Goal: Task Accomplishment & Management: Manage account settings

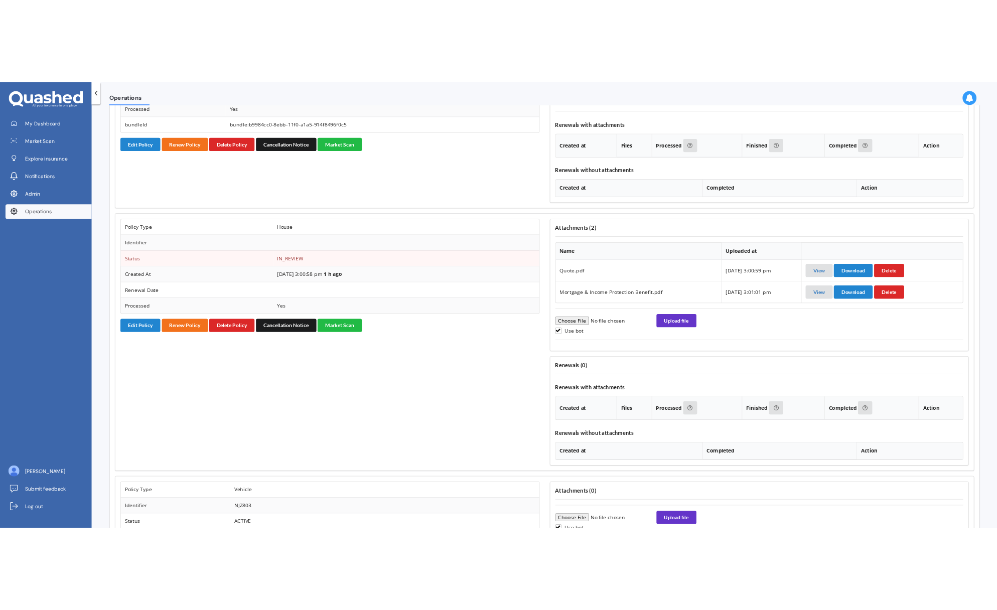
scroll to position [1219, 0]
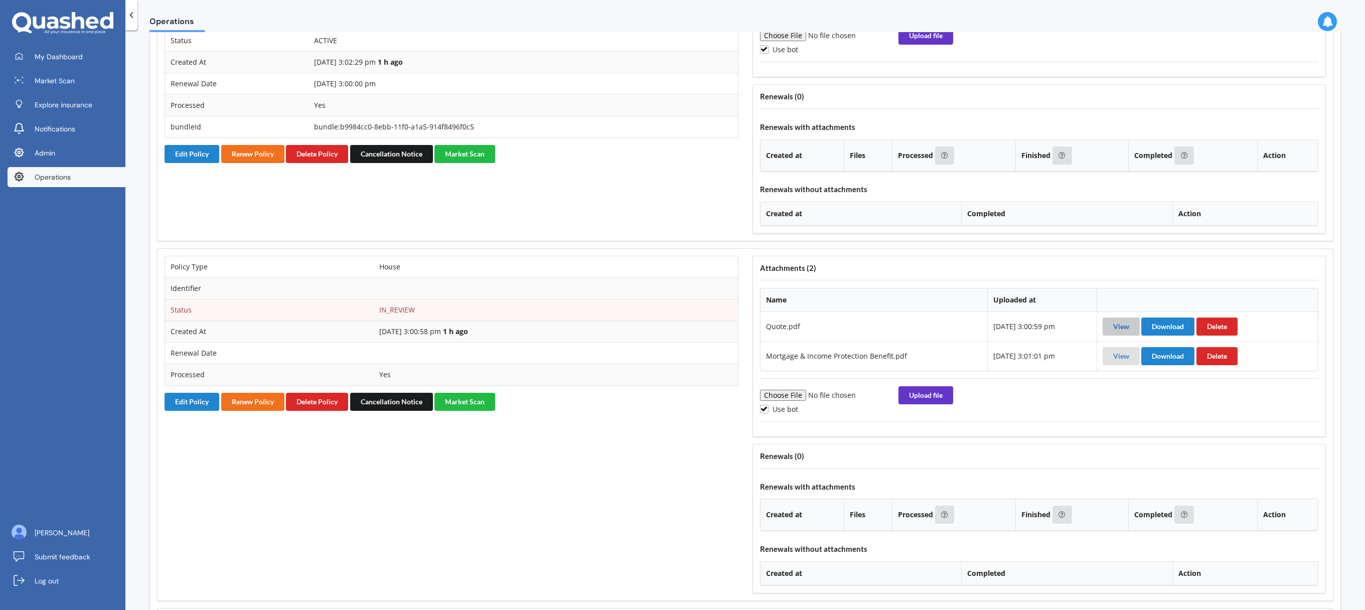
click at [1125, 328] on link "View" at bounding box center [1122, 326] width 16 height 9
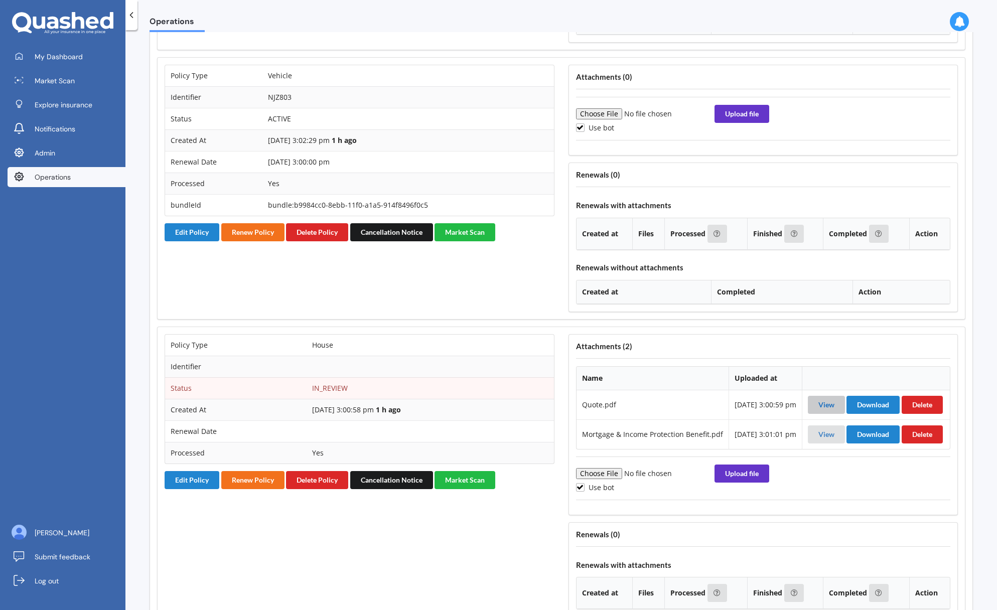
scroll to position [1238, 0]
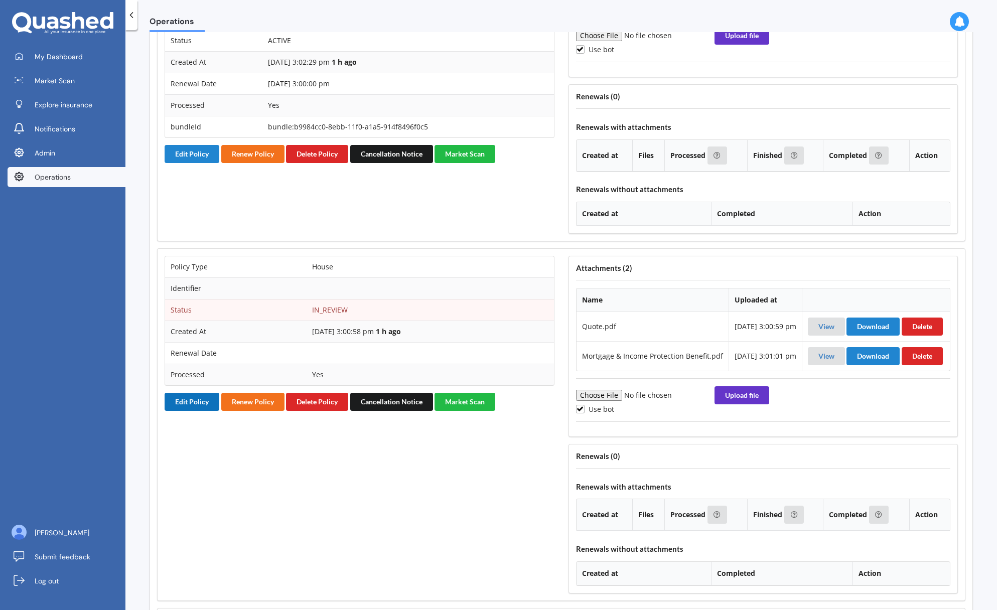
click at [187, 401] on button "Edit Policy" at bounding box center [192, 402] width 55 height 18
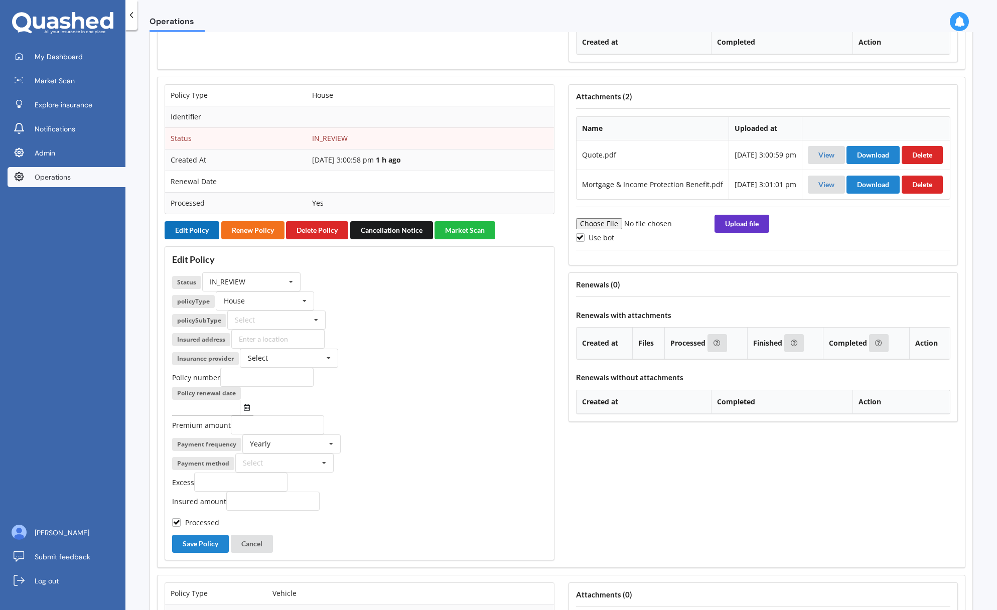
scroll to position [1410, 0]
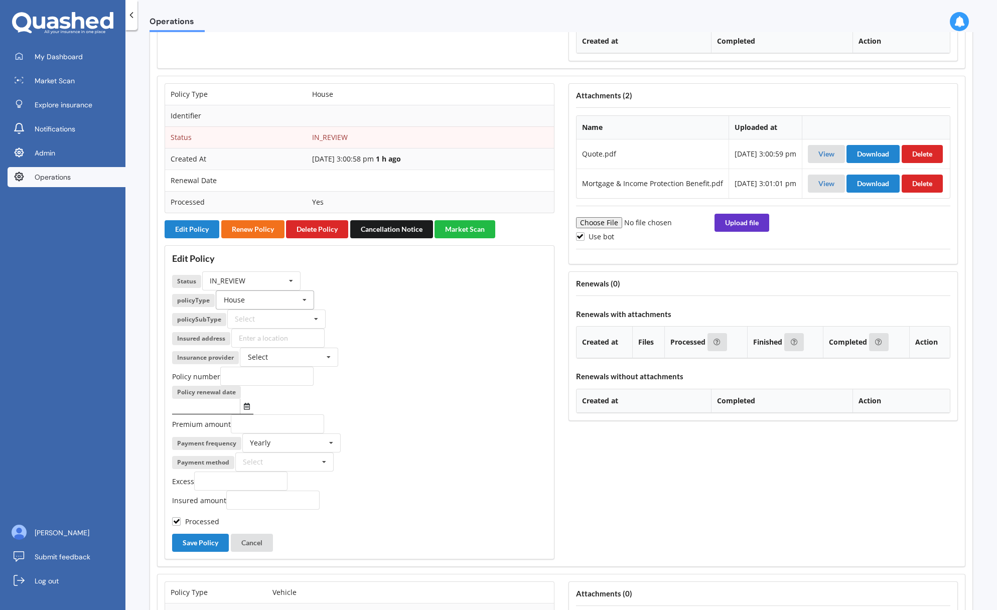
click at [240, 300] on div "House" at bounding box center [234, 300] width 21 height 7
click at [259, 357] on div "Life" at bounding box center [264, 360] width 97 height 19
click at [206, 544] on button "Save Policy" at bounding box center [200, 543] width 57 height 18
click at [259, 542] on button "Cancel" at bounding box center [252, 543] width 42 height 18
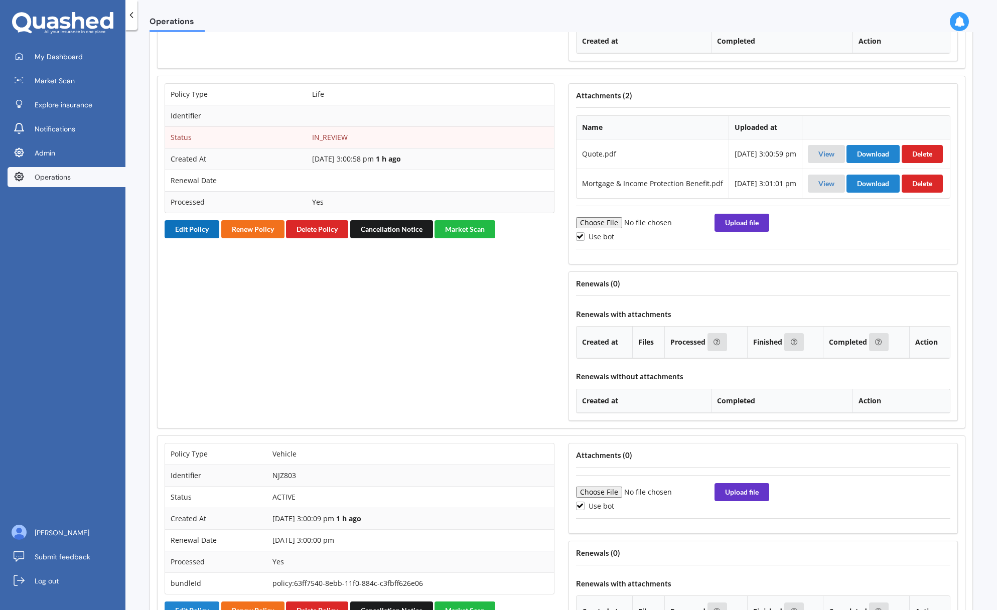
click at [192, 232] on button "Edit Policy" at bounding box center [192, 229] width 55 height 18
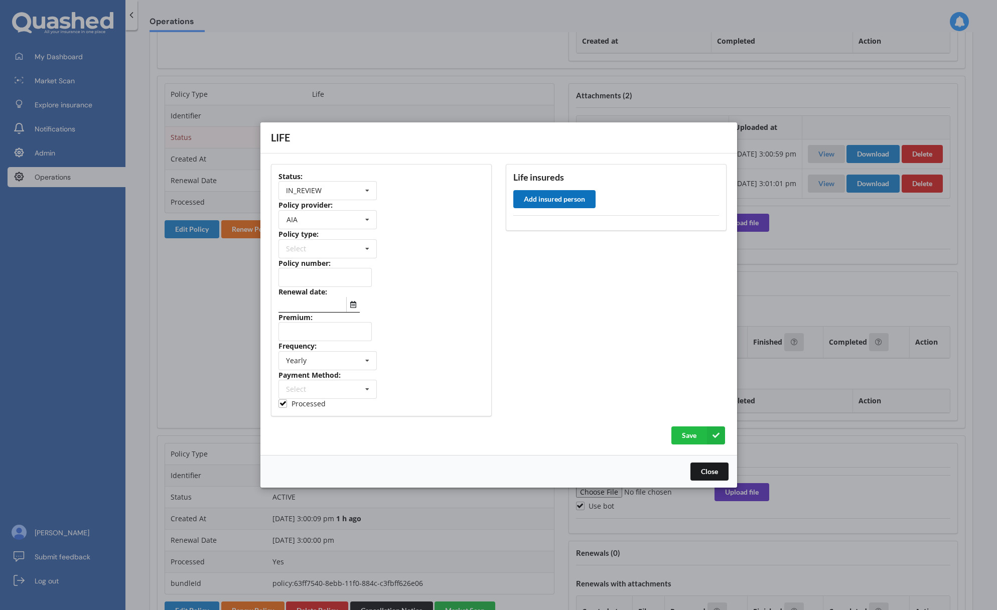
click at [559, 201] on button "Add insured person" at bounding box center [554, 199] width 82 height 18
click at [576, 250] on input "text" at bounding box center [567, 249] width 93 height 19
paste input "Daniella Louise Hadfield"
type input "Daniella Louise Hadfield"
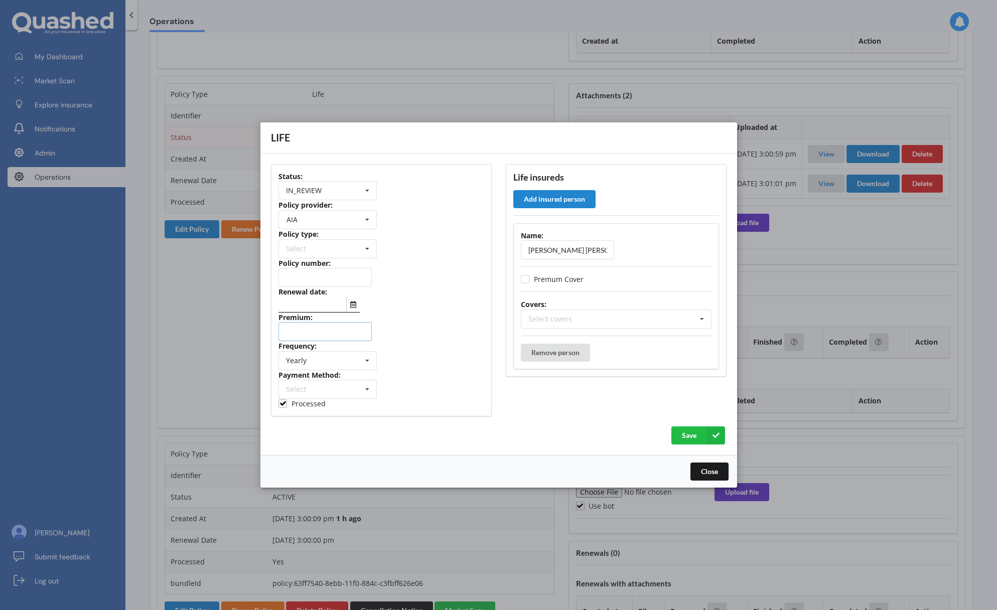
click at [329, 335] on input "number" at bounding box center [325, 331] width 93 height 19
paste input "42.76"
type input "42.76"
click at [328, 352] on div "Yearly Yearly Six-Monthly Quarterly Monthly Fortnightly Weekly One-Off" at bounding box center [328, 360] width 98 height 19
click at [333, 453] on div "Fortnightly" at bounding box center [327, 453] width 97 height 19
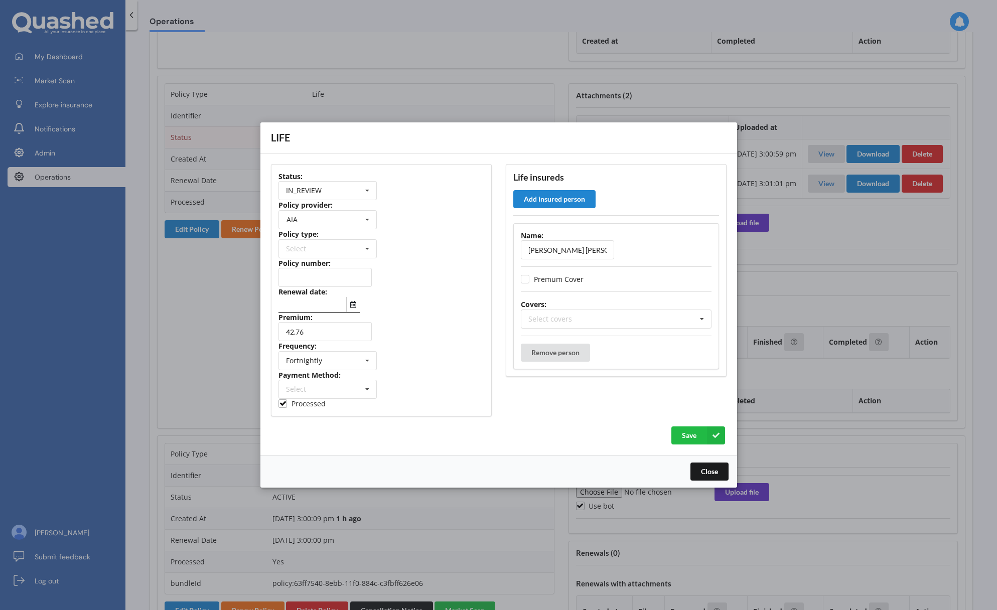
click at [465, 312] on div at bounding box center [382, 305] width 206 height 16
click at [358, 306] on button "Select date" at bounding box center [353, 304] width 14 height 15
click at [307, 428] on span "30" at bounding box center [310, 432] width 8 height 10
type input "30/09/2025"
click at [315, 280] on input "text" at bounding box center [325, 277] width 93 height 19
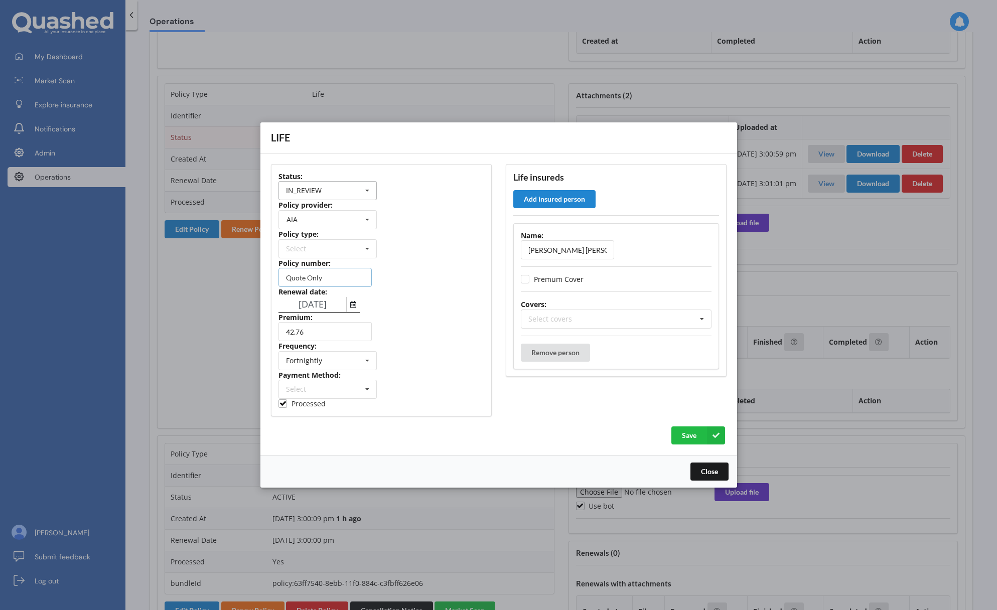
type input "Quote Only"
click at [336, 191] on div "IN_REVIEW ACTIVE EXPIRED FINISH_SETUP IN_REVIEW PROCESSING RENEWING INCOMPLETE …" at bounding box center [328, 190] width 98 height 19
click at [324, 205] on div "ACTIVE" at bounding box center [327, 209] width 97 height 19
click at [601, 315] on div "Select covers Accidental Injury Cancer Health Income Protection Life Mortgage R…" at bounding box center [616, 319] width 191 height 19
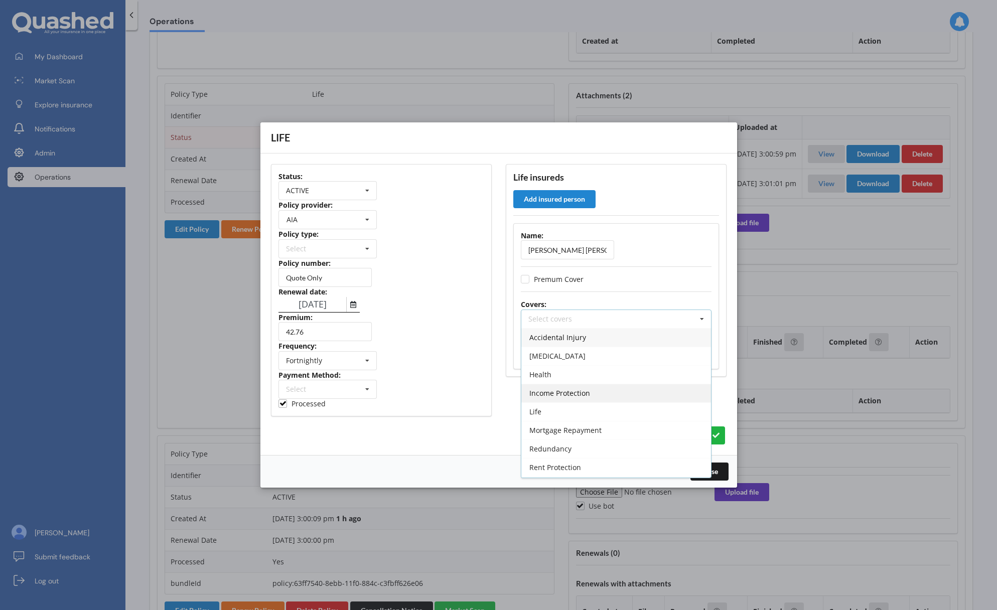
click at [578, 388] on span "Income Protection" at bounding box center [559, 393] width 61 height 10
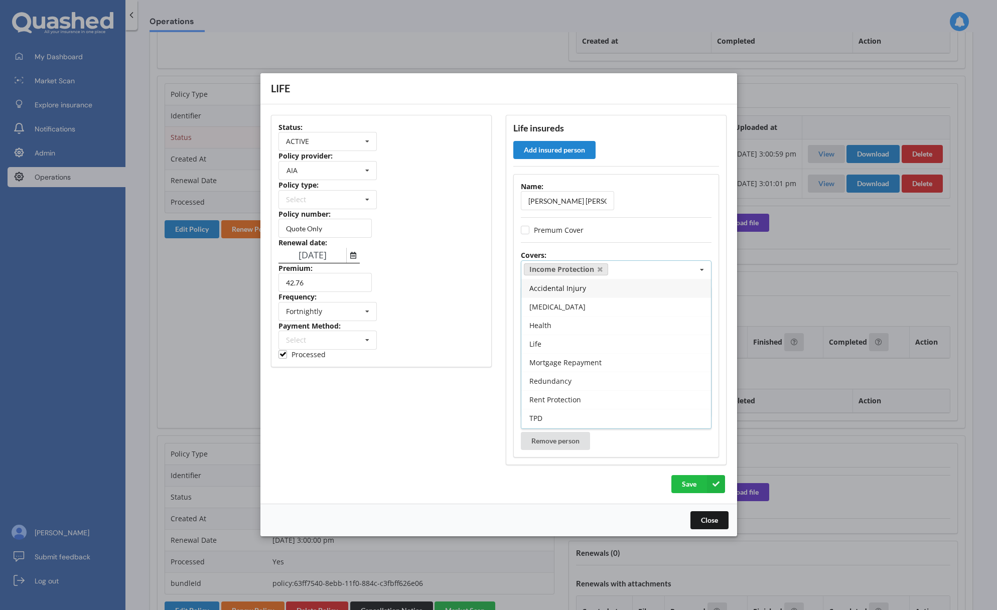
click at [391, 441] on div "Status: ACTIVE ACTIVE EXPIRED FINISH_SETUP IN_REVIEW PROCESSING RENEWING INCOMP…" at bounding box center [381, 290] width 235 height 364
click at [564, 342] on input "0" at bounding box center [574, 343] width 93 height 19
paste input "11556"
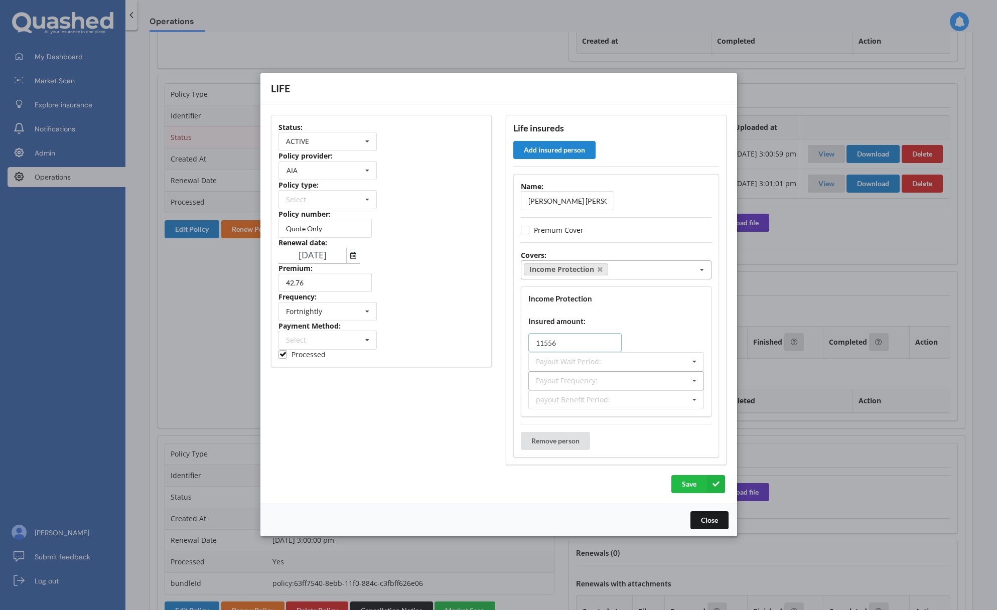
type input "11556"
click at [591, 380] on div "Payout Frequency:" at bounding box center [567, 381] width 62 height 7
click at [585, 425] on div "Yearly" at bounding box center [616, 418] width 175 height 19
click at [435, 426] on div "Status: ACTIVE ACTIVE EXPIRED FINISH_SETUP IN_REVIEW PROCESSING RENEWING INCOMP…" at bounding box center [381, 290] width 235 height 364
click at [555, 229] on label "Premum Cover" at bounding box center [552, 230] width 63 height 9
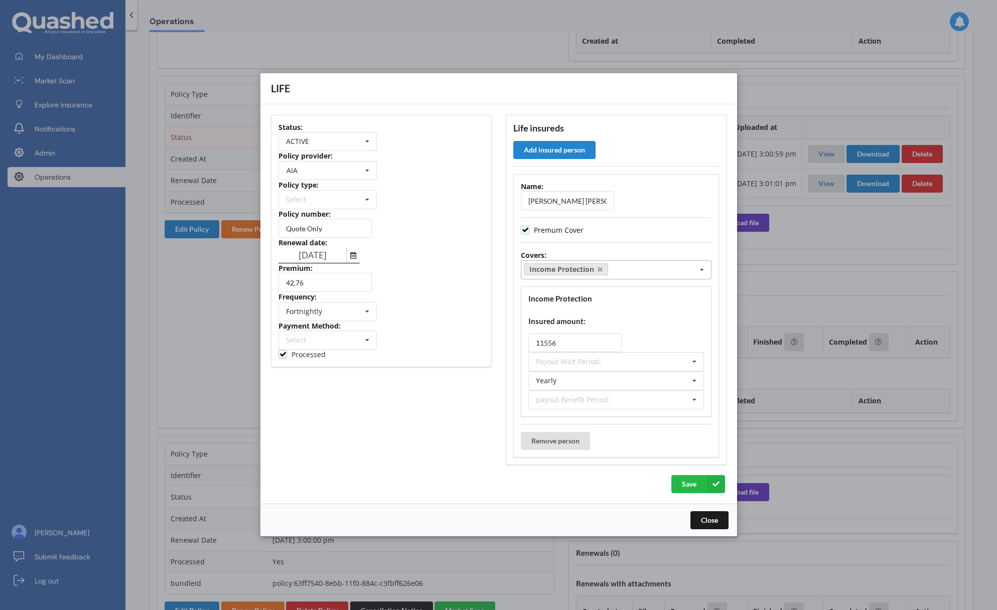
checkbox input "true"
click at [652, 266] on div "Income Protection Select covers Accidental Injury Cancer Health Life Mortgage R…" at bounding box center [616, 269] width 191 height 19
click at [600, 347] on div "Mortgage Repayment" at bounding box center [616, 349] width 190 height 19
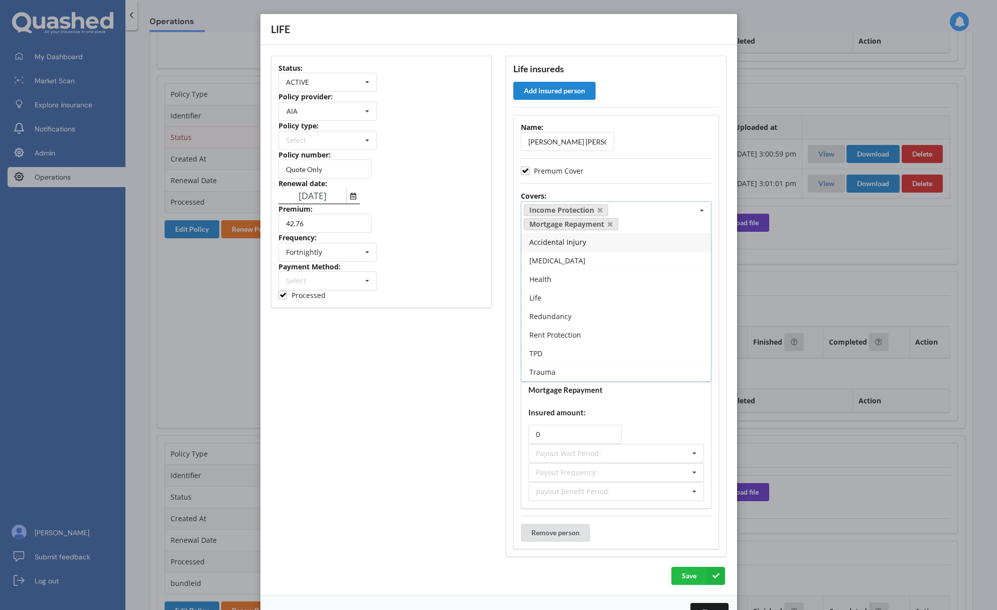
click at [363, 456] on div "Status: ACTIVE ACTIVE EXPIRED FINISH_SETUP IN_REVIEW PROCESSING RENEWING INCOMP…" at bounding box center [381, 306] width 235 height 515
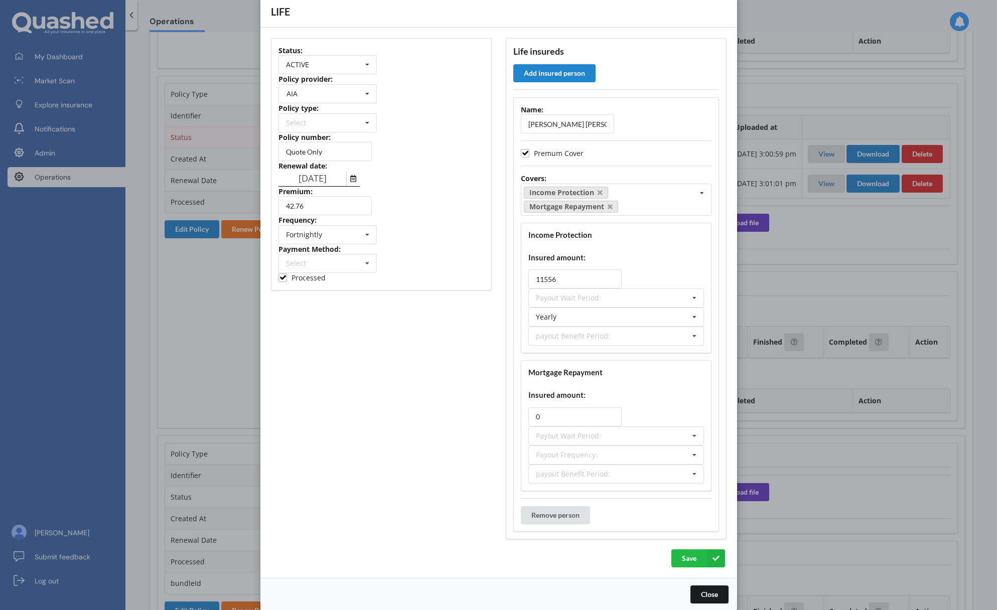
scroll to position [18, 0]
click at [578, 415] on input "0" at bounding box center [574, 416] width 93 height 19
click at [578, 414] on input "0" at bounding box center [574, 416] width 93 height 19
paste input "29700"
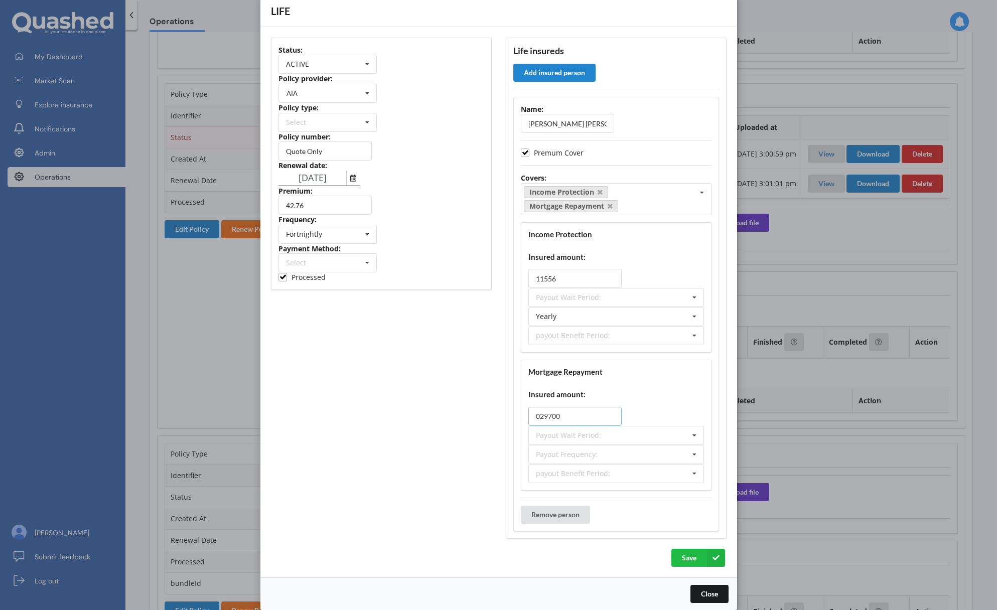
click at [547, 416] on input "029700" at bounding box center [574, 416] width 93 height 19
paste input "number"
type input "29700"
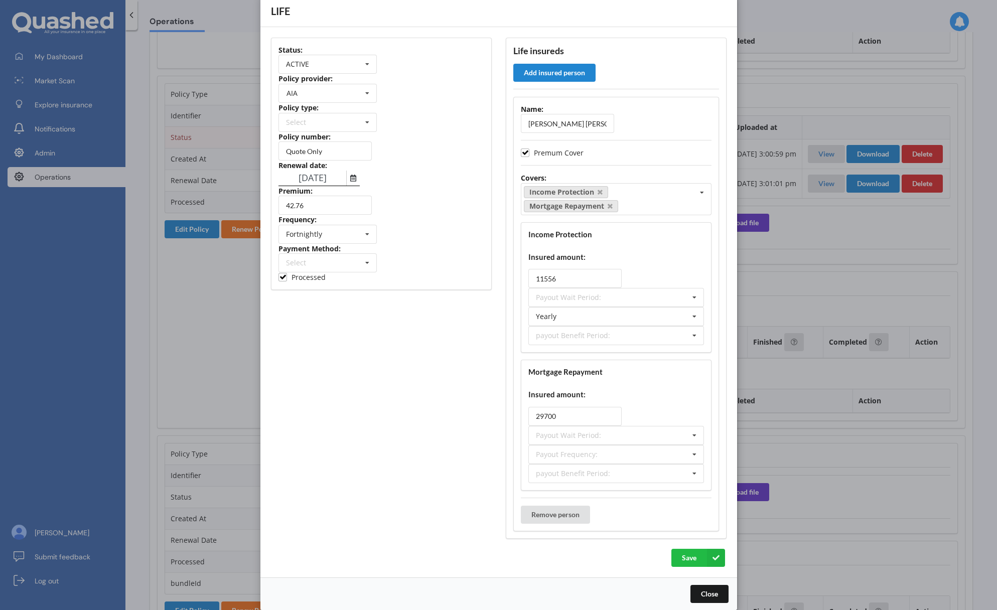
click at [663, 416] on div "29700" at bounding box center [616, 416] width 176 height 19
click at [634, 452] on div "Payout Frequency: Lump Sum Yearly Six-Monthly Quarterly Monthly Fortnightly Wee…" at bounding box center [616, 454] width 176 height 19
drag, startPoint x: 567, startPoint y: 494, endPoint x: 473, endPoint y: 474, distance: 95.5
click at [567, 494] on div "Yearly" at bounding box center [616, 491] width 175 height 19
click at [437, 468] on div "Status: ACTIVE ACTIVE EXPIRED FINISH_SETUP IN_REVIEW PROCESSING RENEWING INCOMP…" at bounding box center [381, 288] width 235 height 515
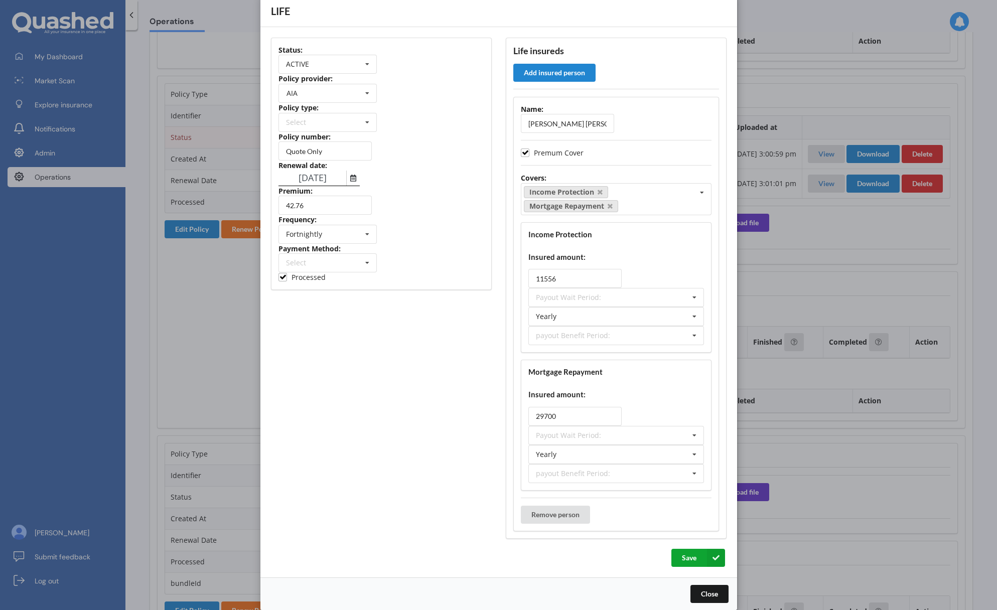
click at [689, 561] on button "Save" at bounding box center [698, 558] width 54 height 18
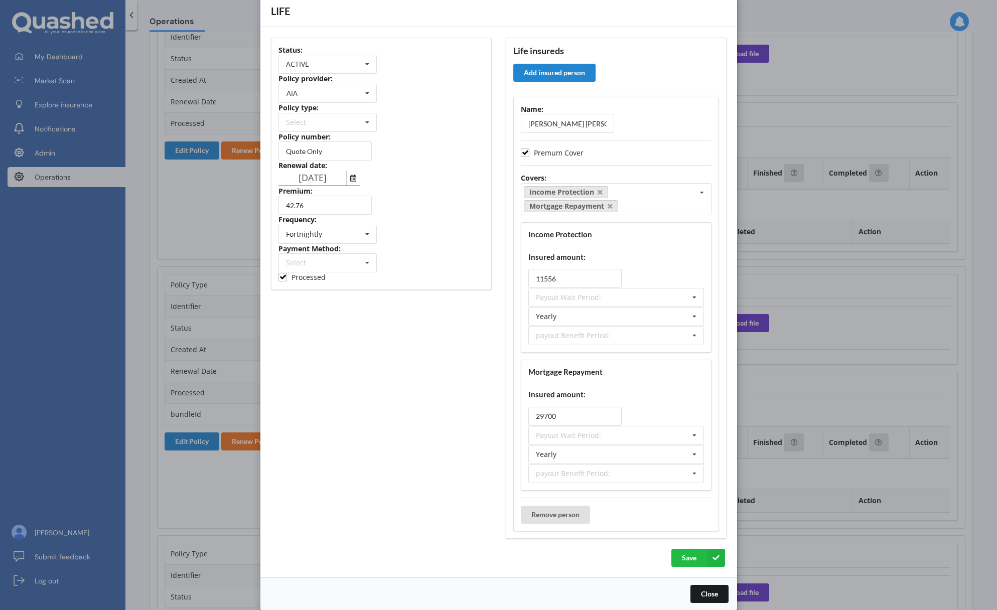
scroll to position [1331, 0]
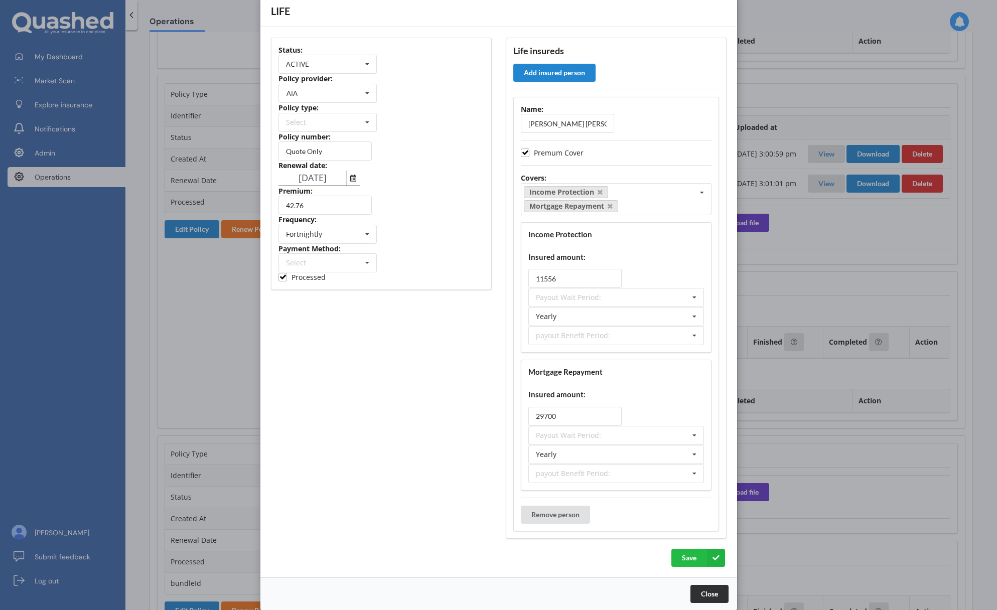
click at [703, 590] on button "Close" at bounding box center [709, 594] width 38 height 18
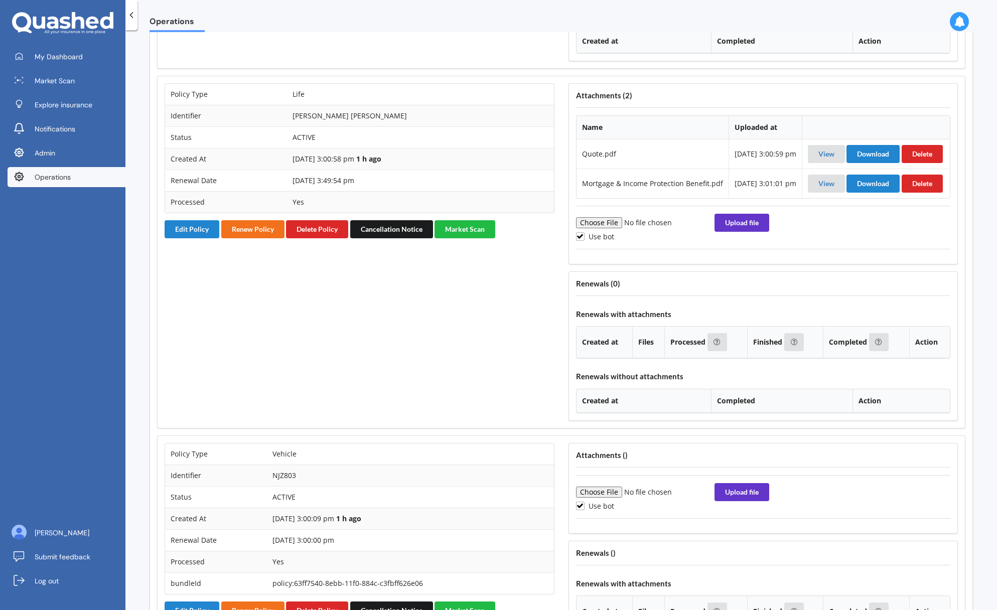
click at [538, 392] on div "Policy Type Life Identifier Daniella Louise Hadfield Status ACTIVE Created At 1…" at bounding box center [360, 252] width 404 height 352
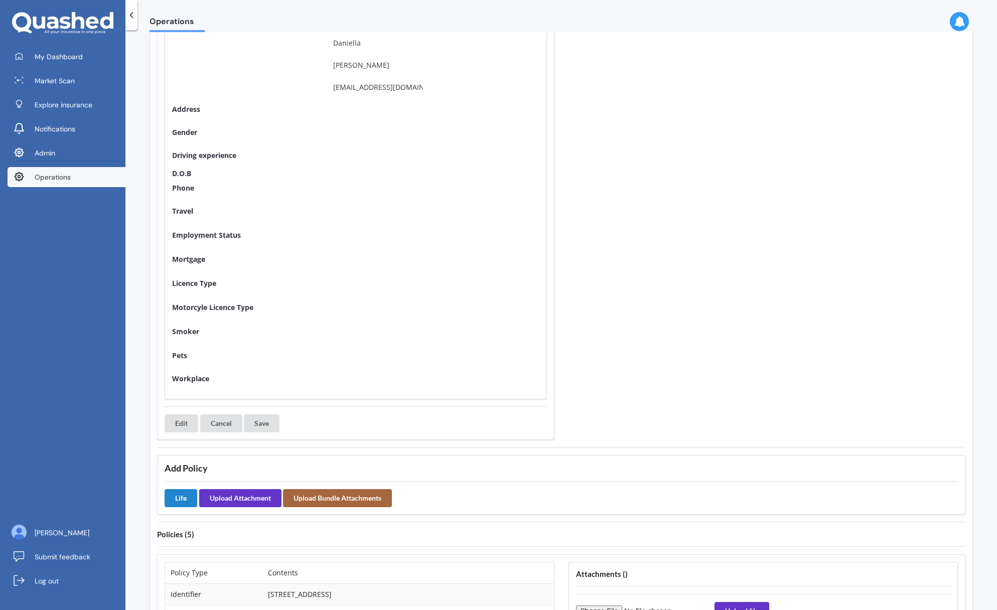
scroll to position [0, 0]
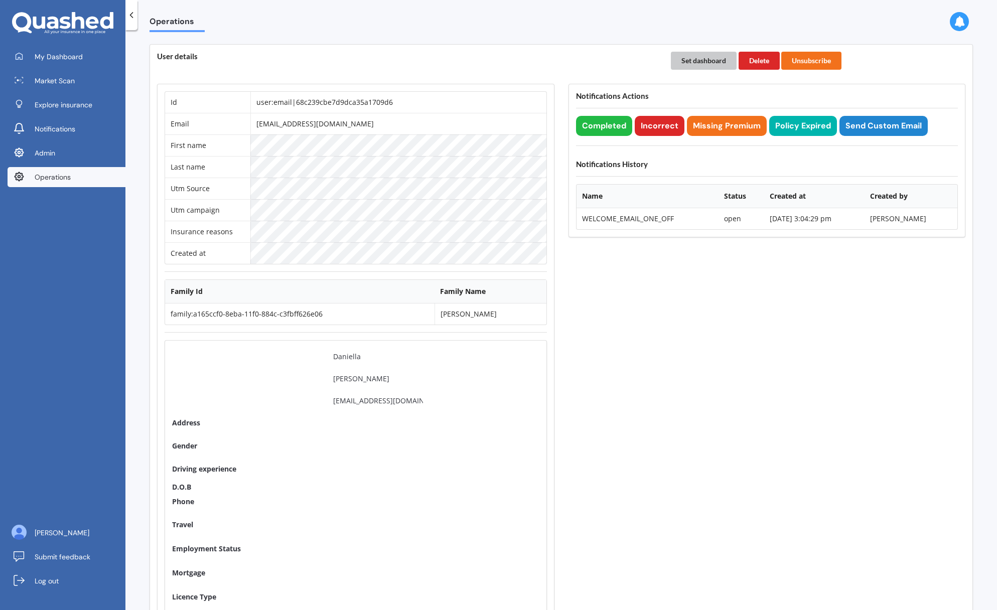
click at [699, 58] on button "Set dashboard" at bounding box center [704, 61] width 66 height 18
click at [53, 64] on link "My Dashboard" at bounding box center [67, 57] width 118 height 20
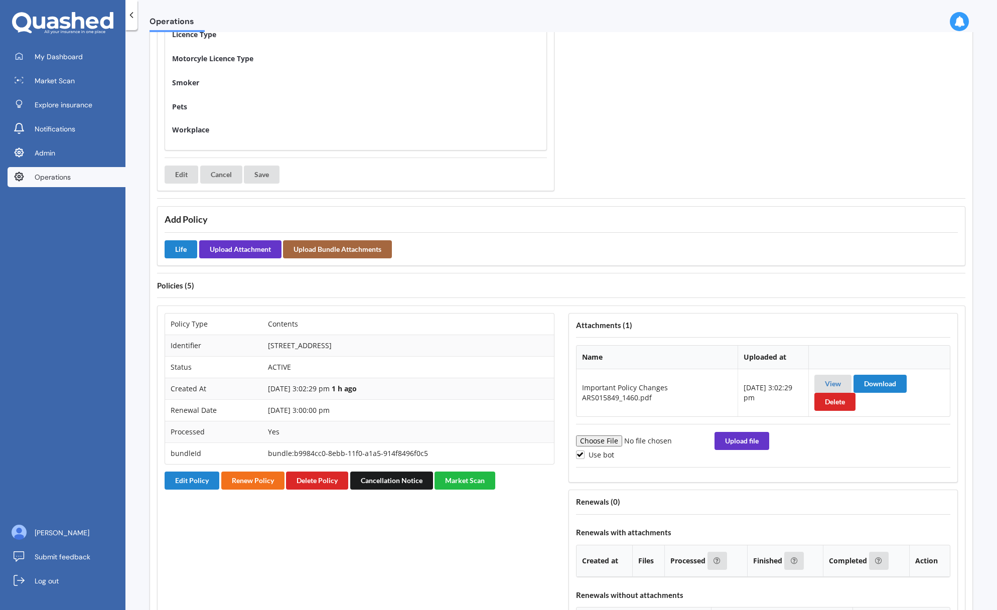
scroll to position [647, 0]
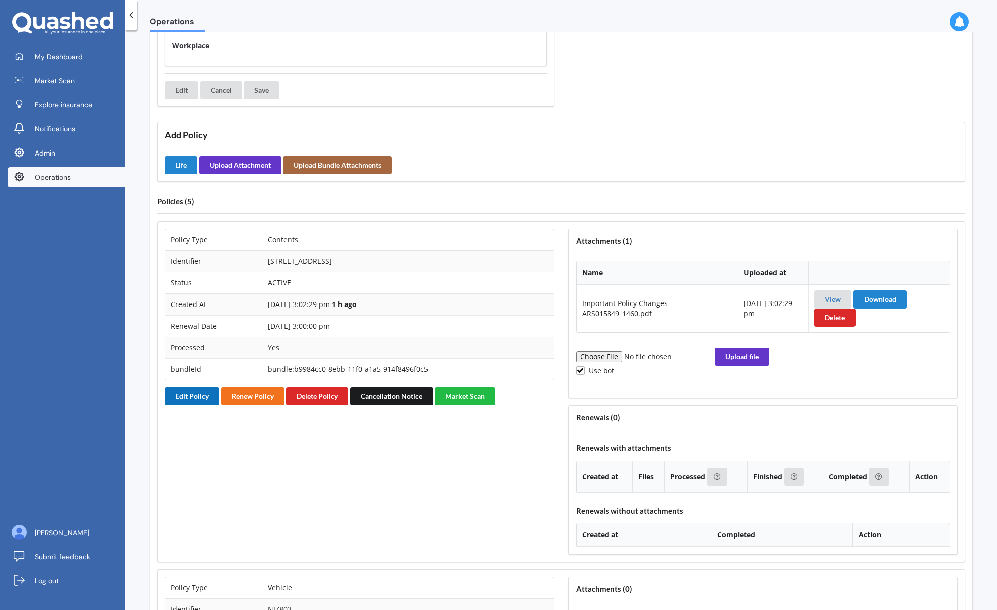
click at [180, 391] on button "Edit Policy" at bounding box center [192, 396] width 55 height 18
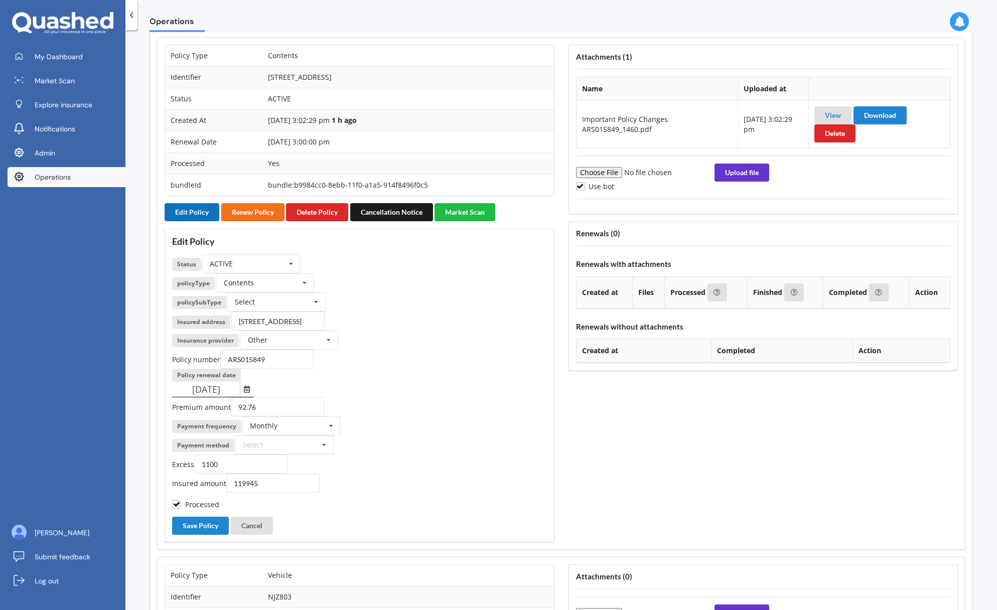
scroll to position [832, 0]
click at [830, 114] on link "View" at bounding box center [833, 114] width 16 height 9
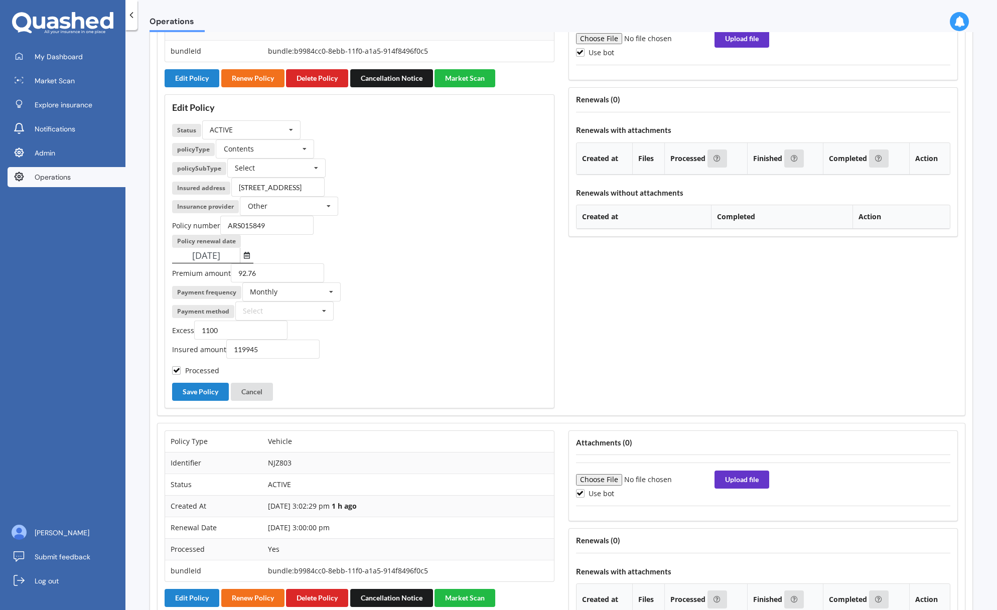
scroll to position [993, 0]
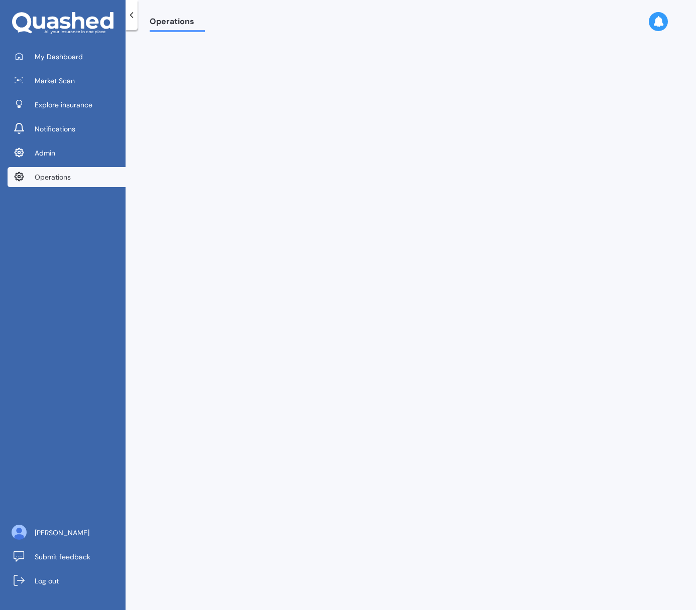
click at [519, 152] on div "Operations" at bounding box center [410, 322] width 570 height 580
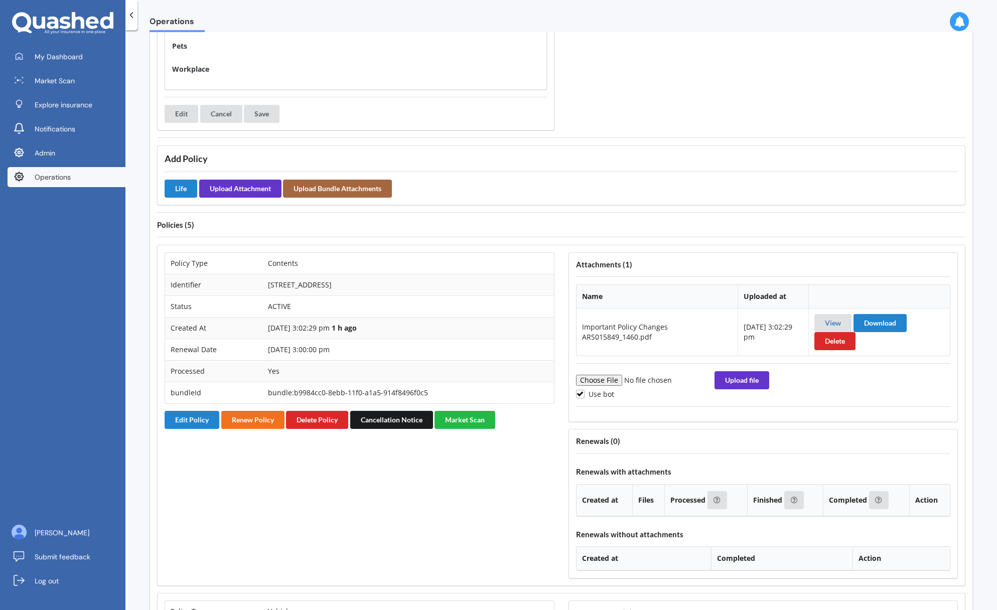
scroll to position [633, 0]
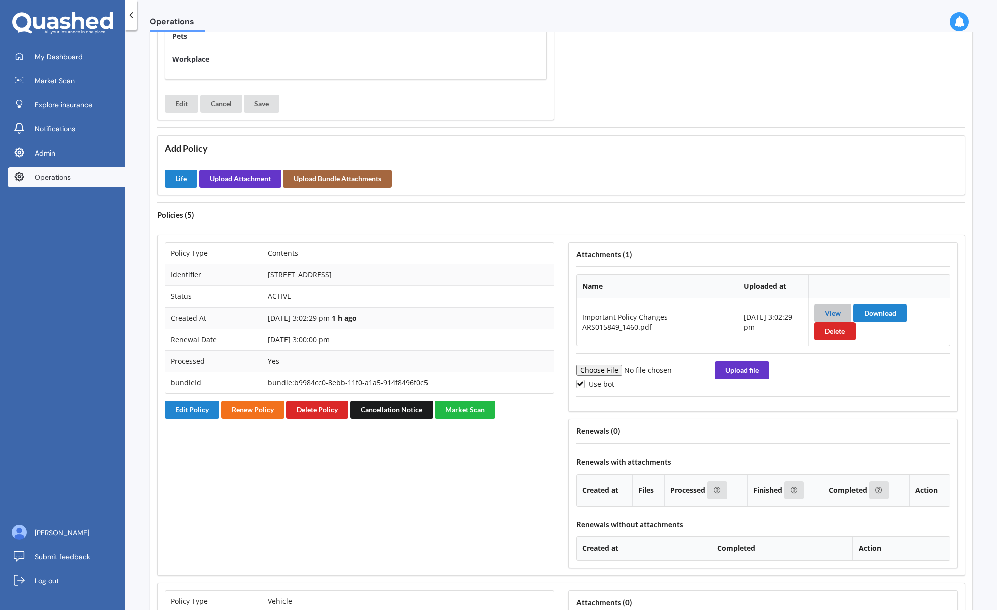
click at [833, 313] on link "View" at bounding box center [833, 313] width 16 height 9
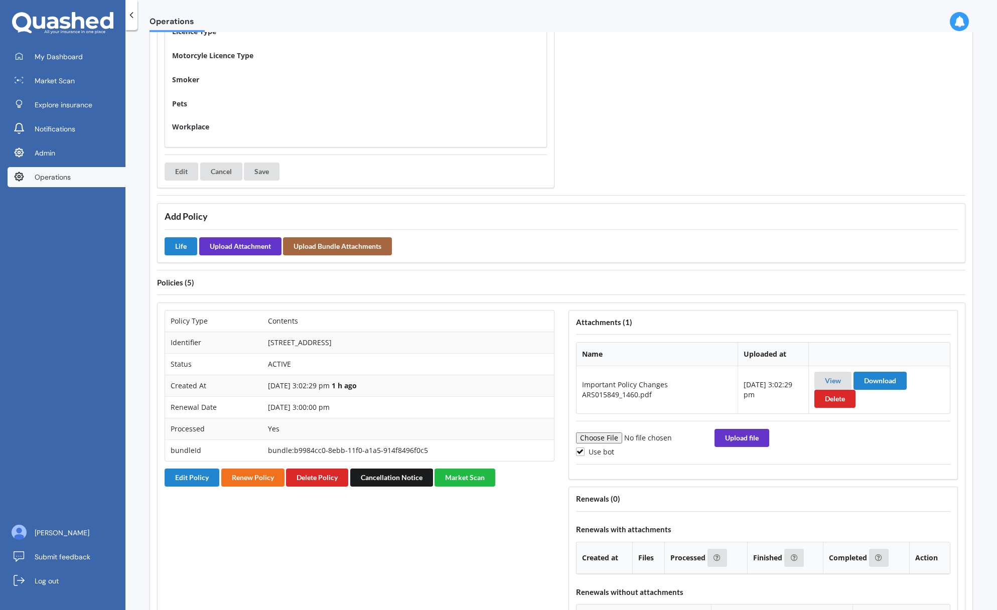
scroll to position [0, 0]
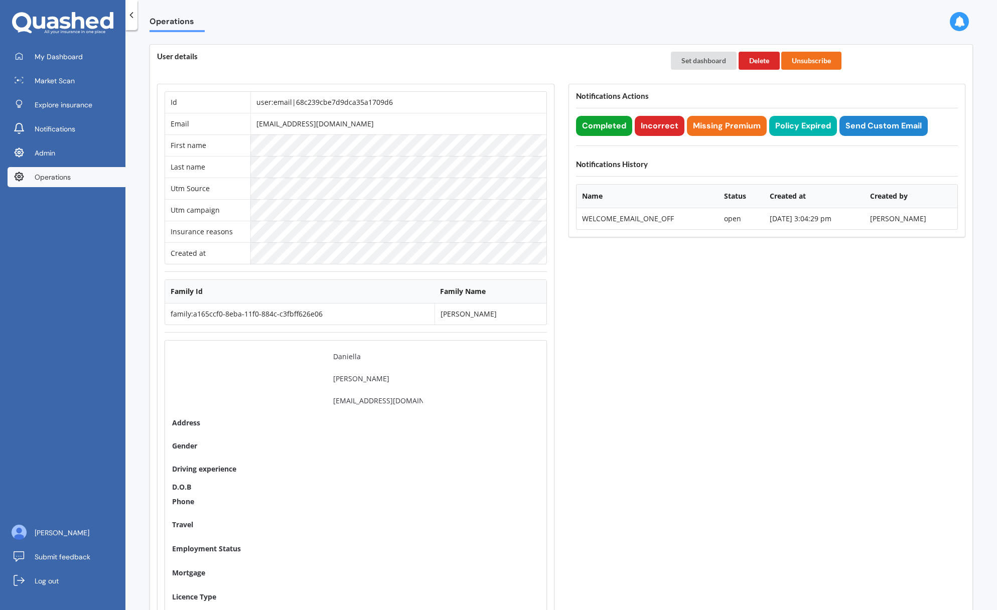
click at [591, 127] on button "Completed" at bounding box center [604, 126] width 56 height 20
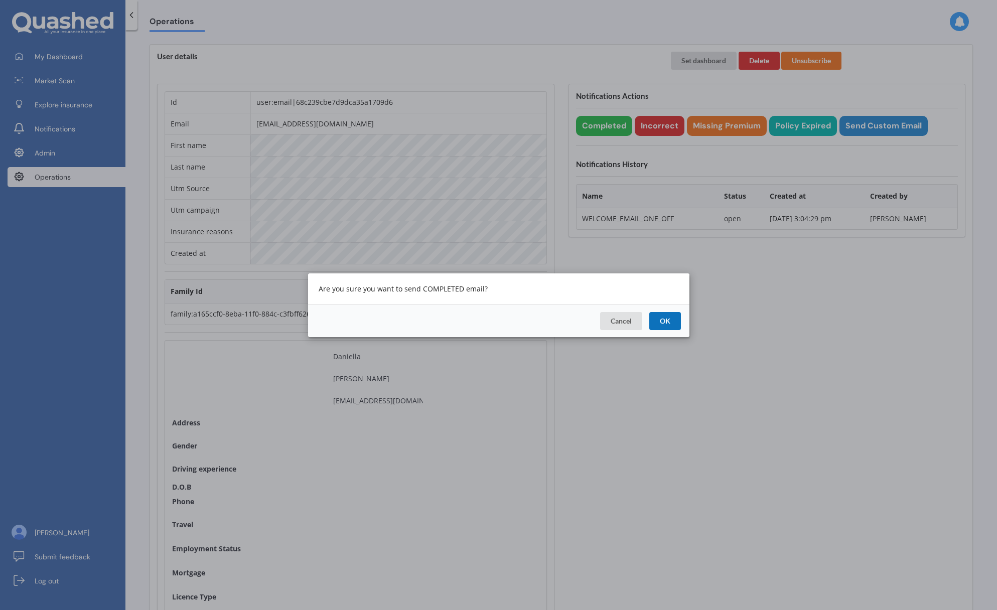
click at [657, 315] on button "OK" at bounding box center [665, 321] width 32 height 18
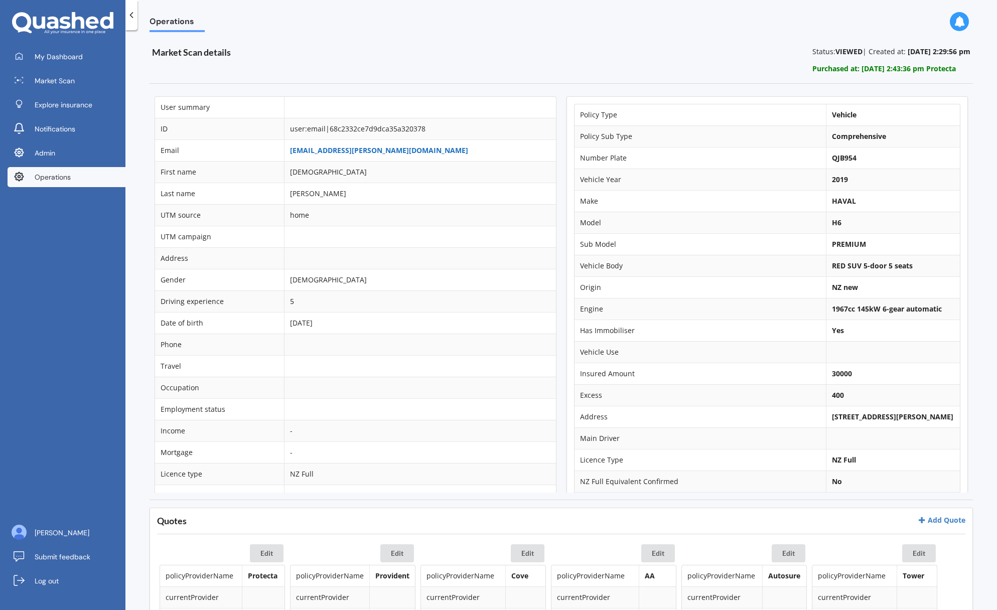
click at [368, 151] on link "[EMAIL_ADDRESS][PERSON_NAME][DOMAIN_NAME]" at bounding box center [379, 151] width 178 height 10
